Goal: Understand process/instructions

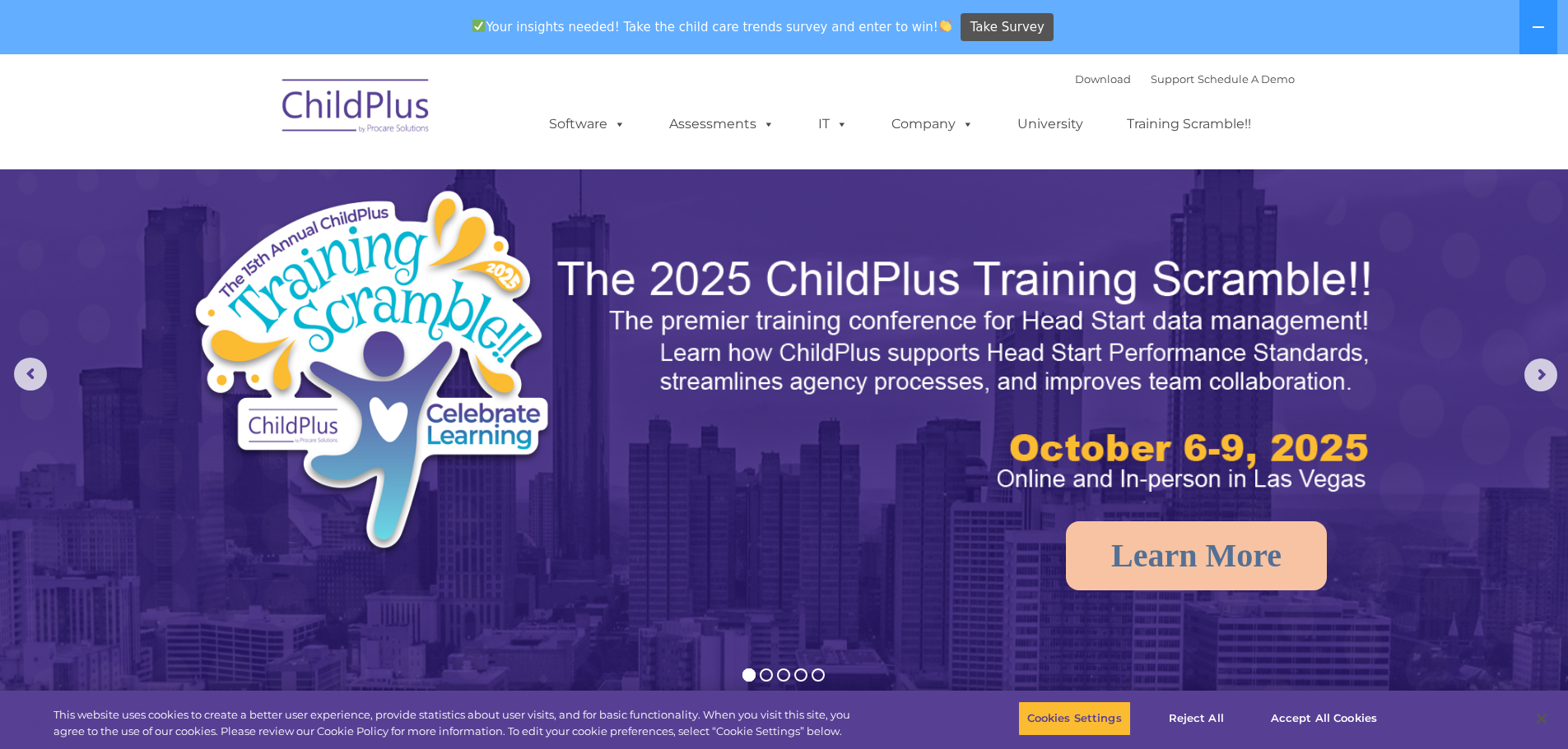
select select "MEDIUM"
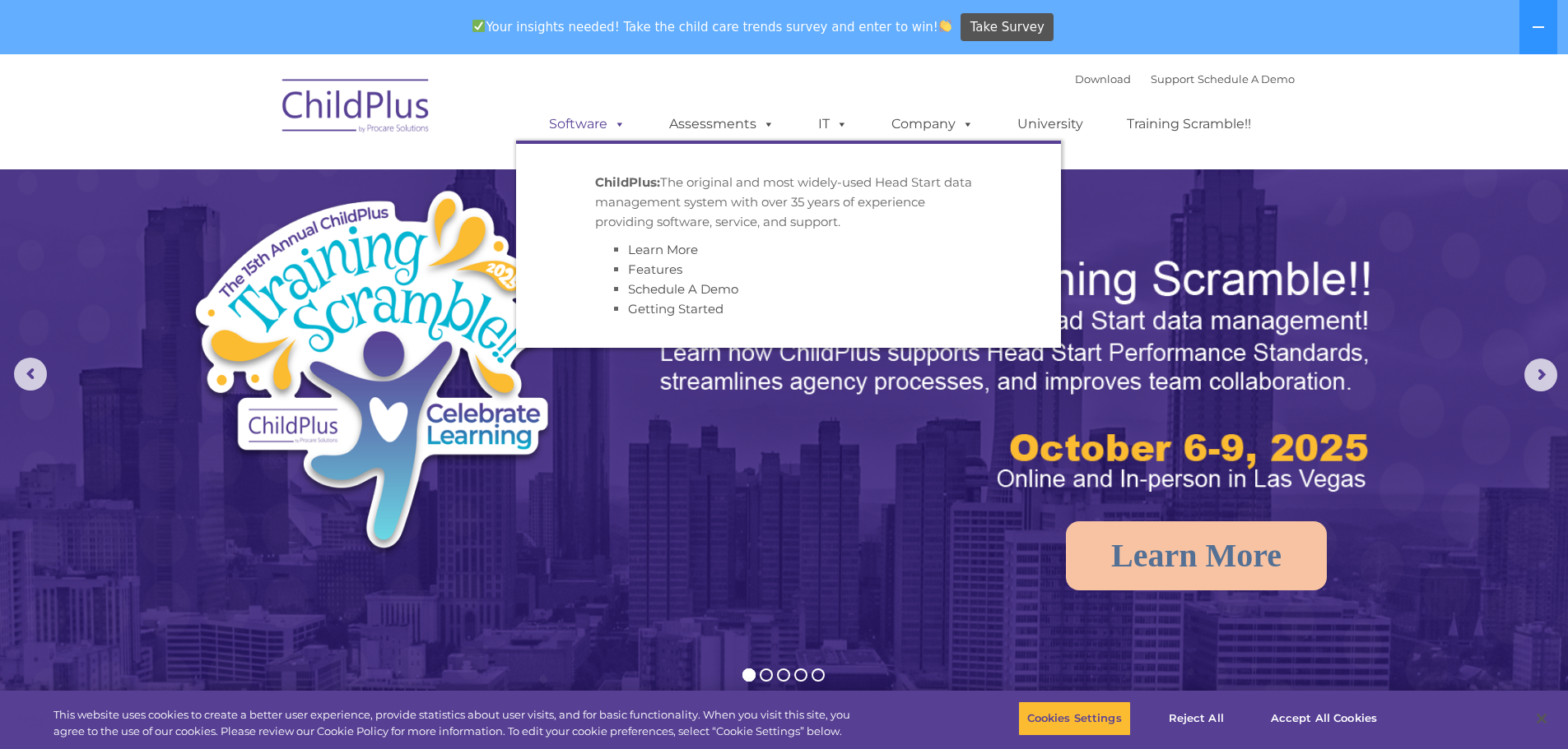
click at [605, 117] on link "Software" at bounding box center [586, 124] width 109 height 33
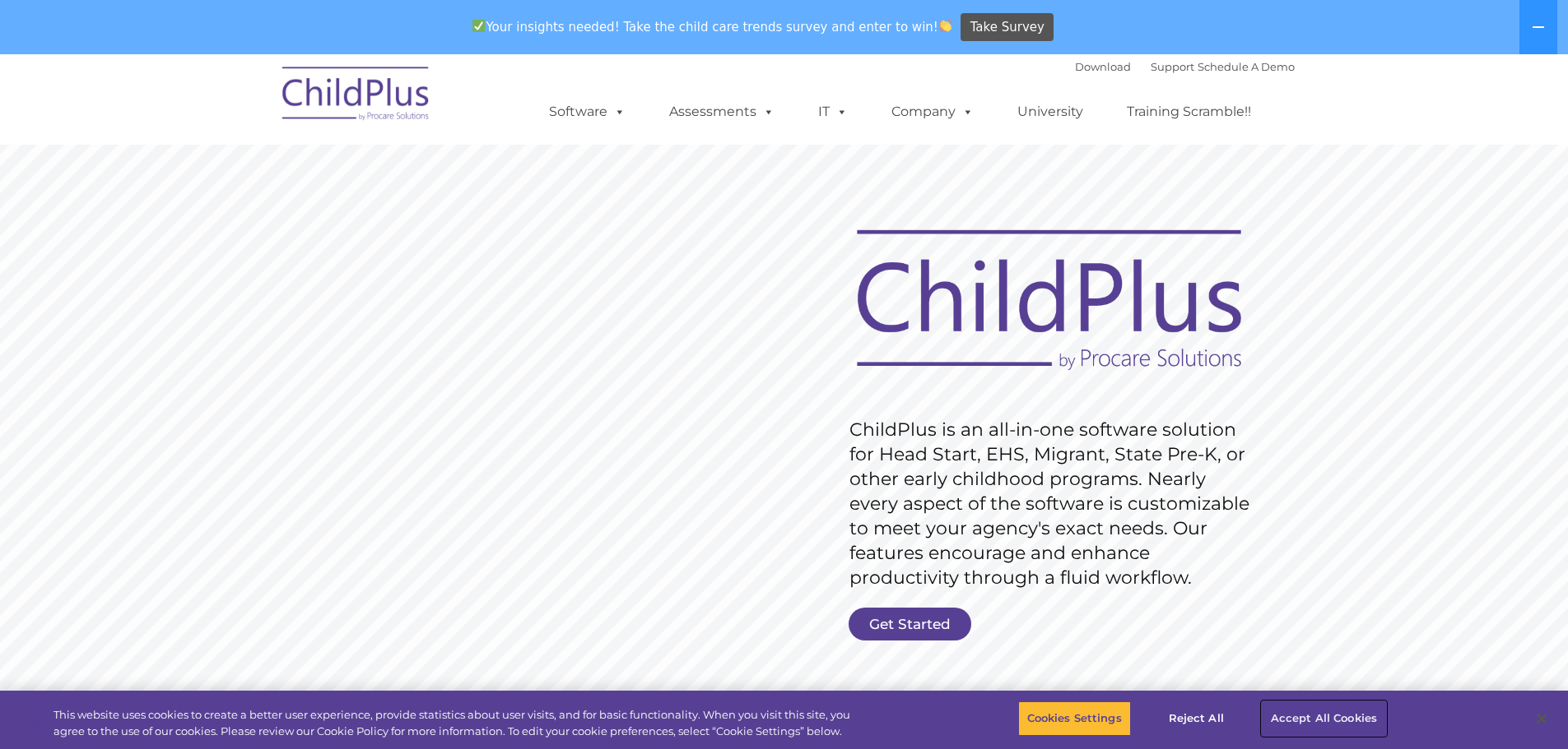
click at [1299, 721] on button "Accept All Cookies" at bounding box center [1323, 719] width 125 height 34
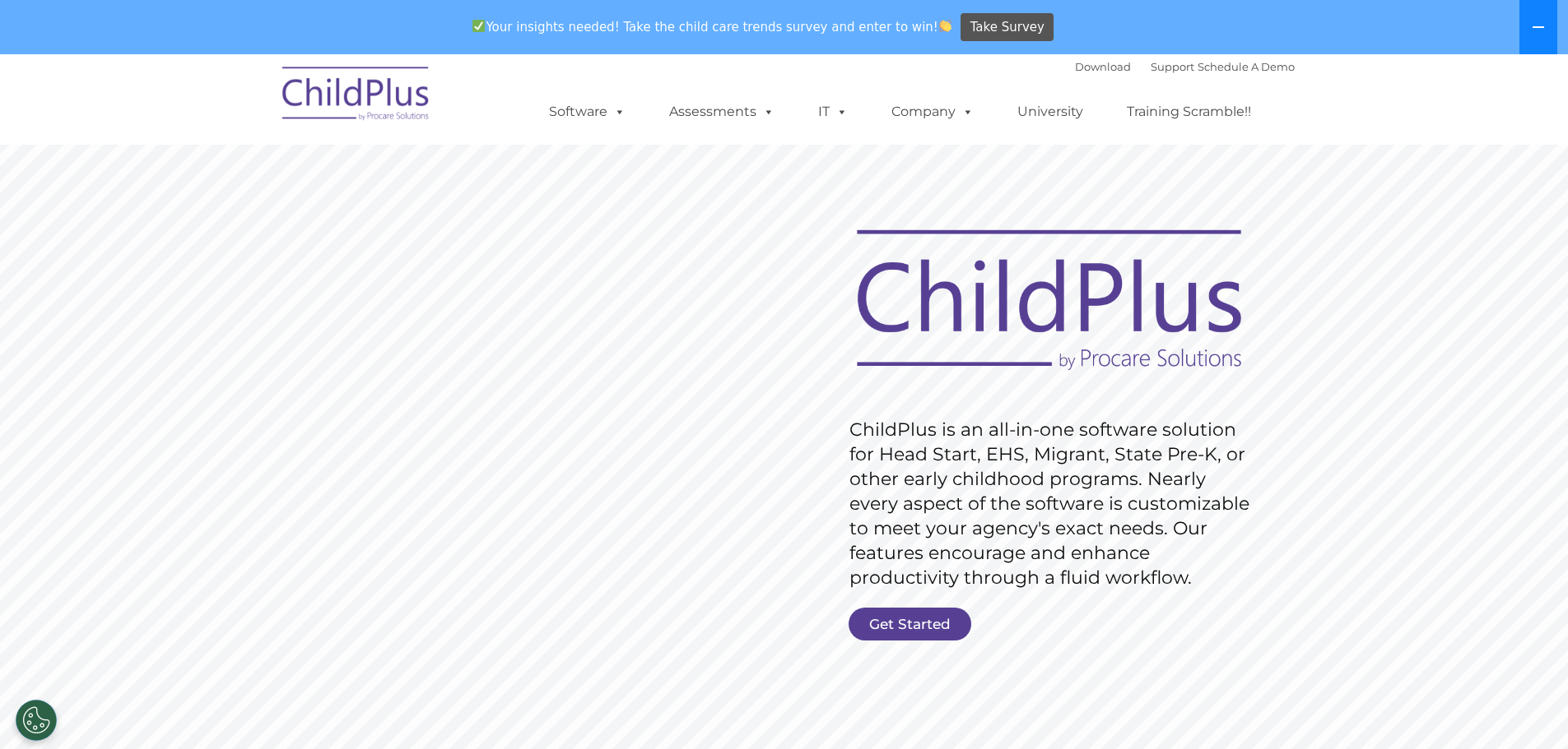
click at [1533, 23] on icon at bounding box center [1538, 28] width 13 height 13
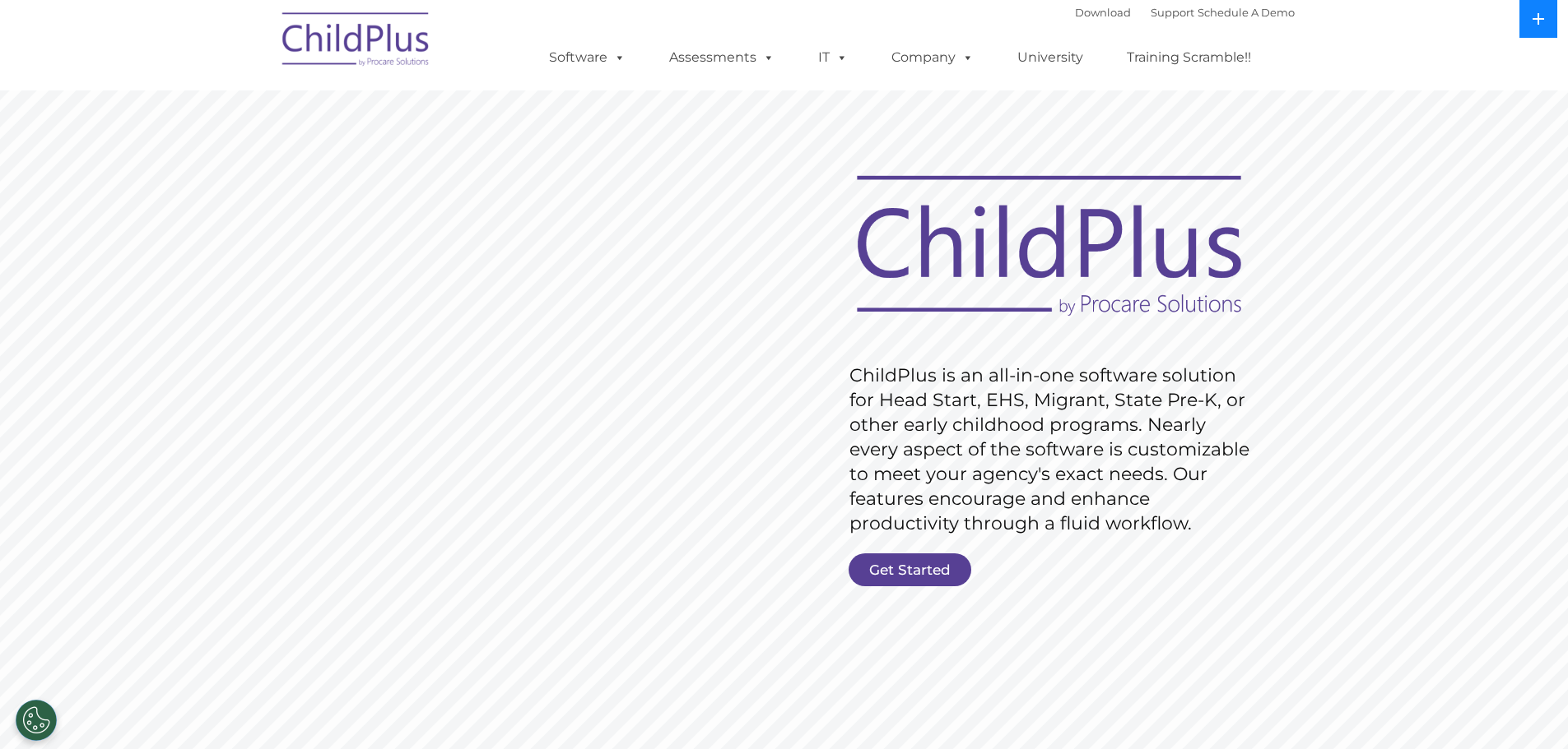
click at [1533, 23] on icon at bounding box center [1538, 19] width 13 height 13
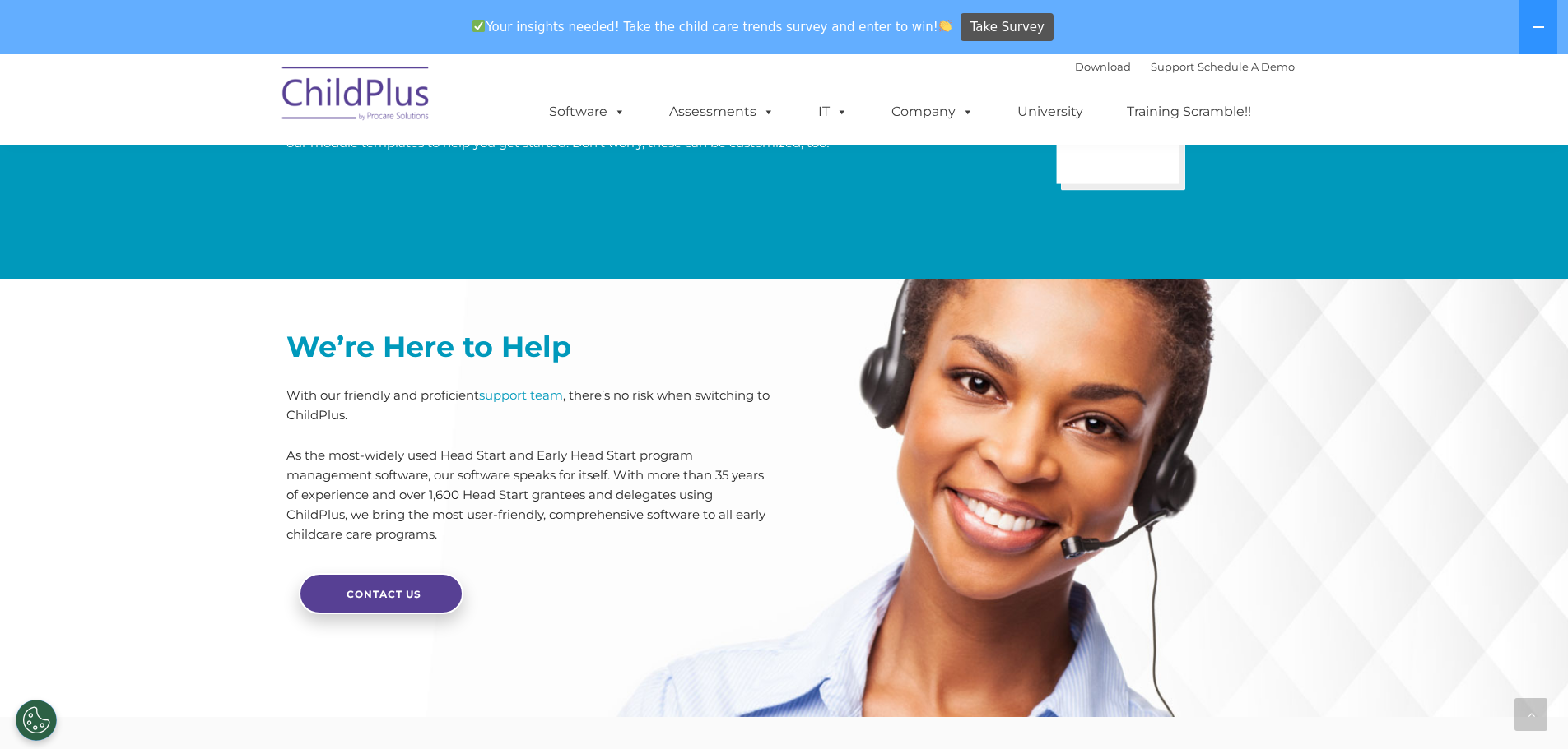
scroll to position [3937, 0]
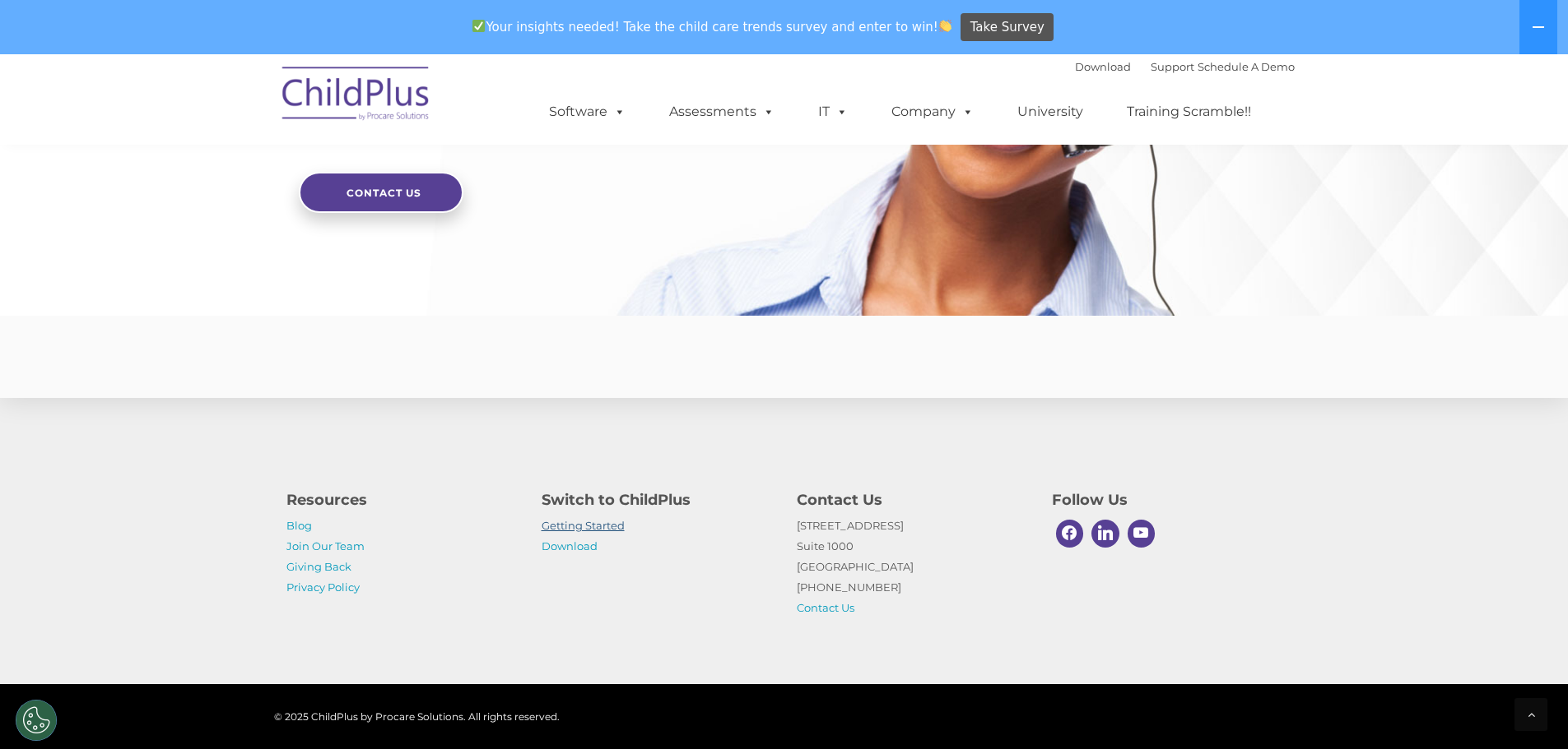
click at [581, 525] on link "Getting Started" at bounding box center [583, 525] width 83 height 13
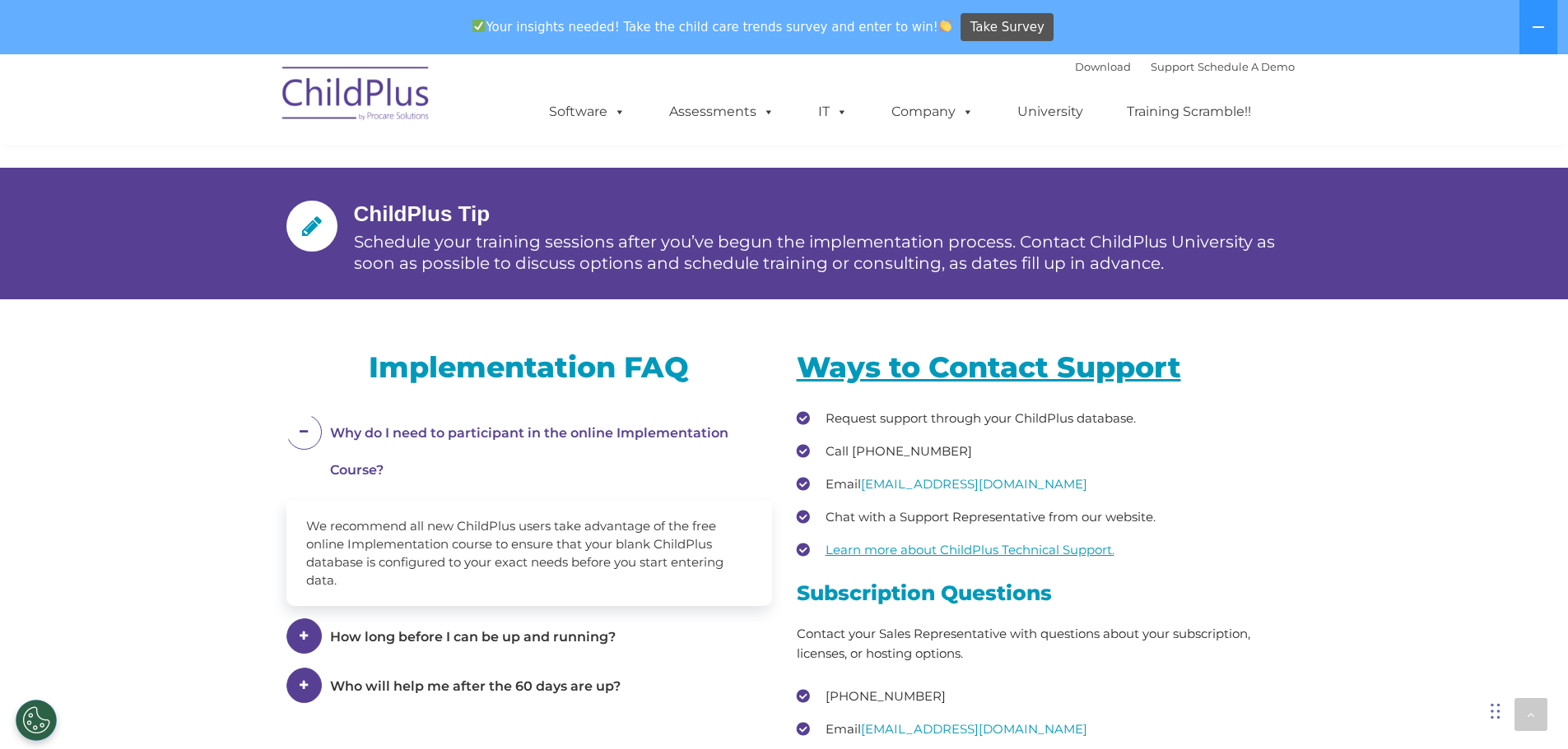
scroll to position [2015, 0]
